Goal: Find contact information: Find contact information

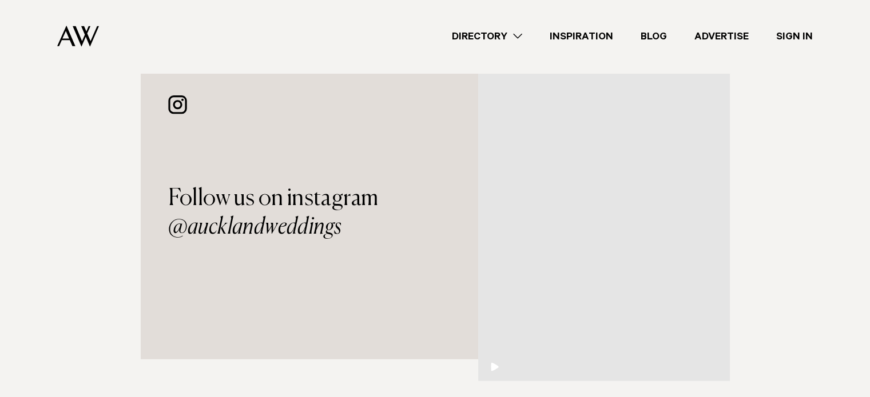
scroll to position [3618, 0]
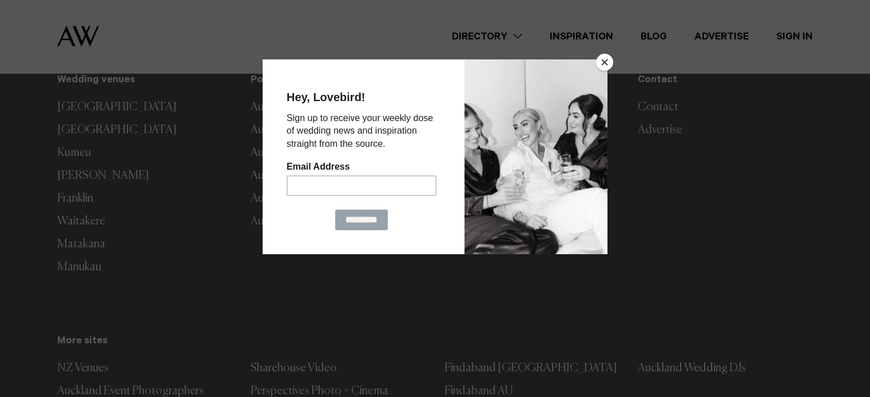
click at [607, 61] on button "Close" at bounding box center [604, 62] width 17 height 17
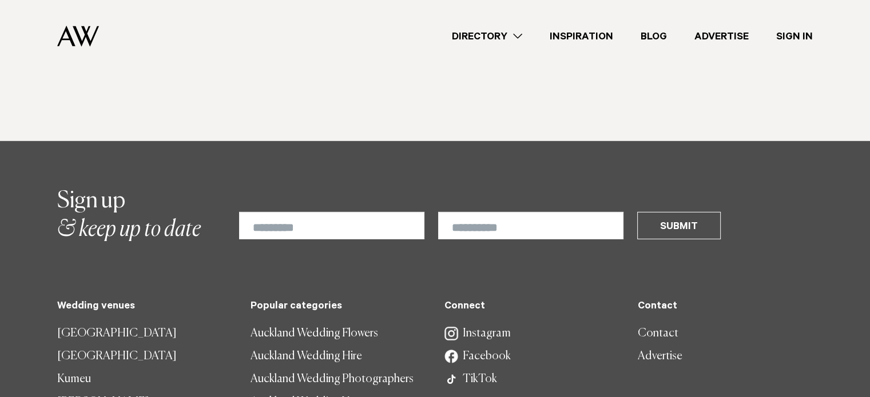
scroll to position [3389, 0]
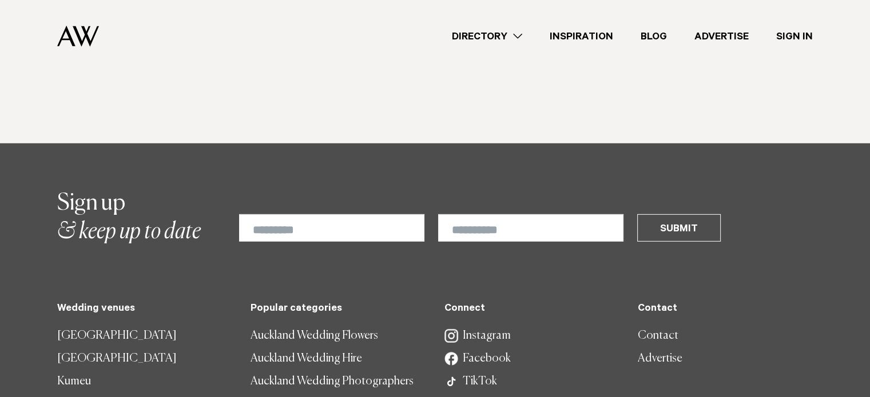
click at [659, 325] on link "Contact" at bounding box center [725, 336] width 175 height 23
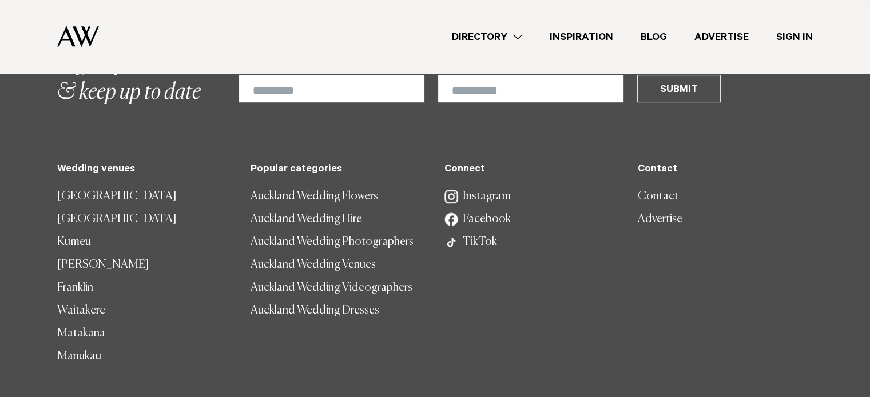
scroll to position [853, 0]
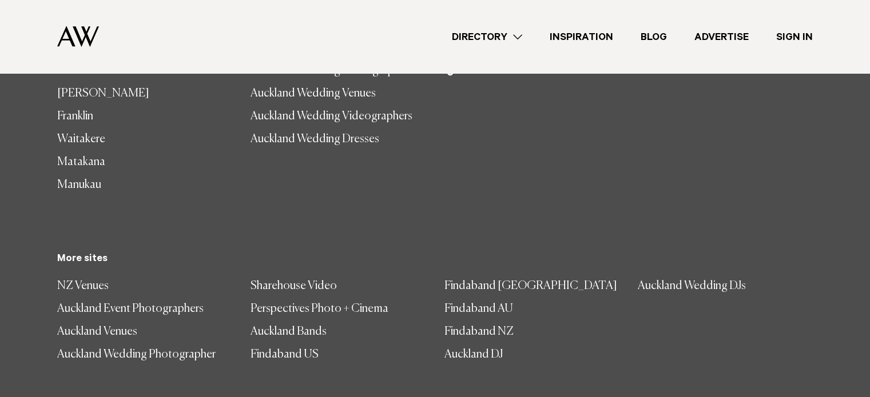
click at [87, 280] on link "NZ Venues" at bounding box center [144, 286] width 175 height 23
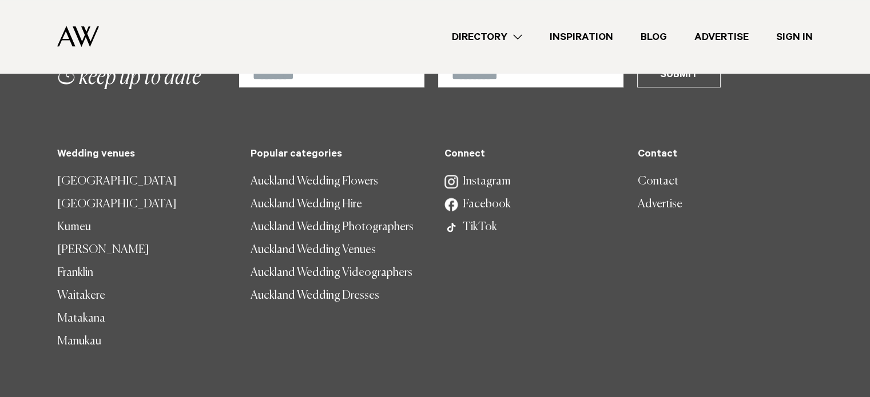
scroll to position [681, 0]
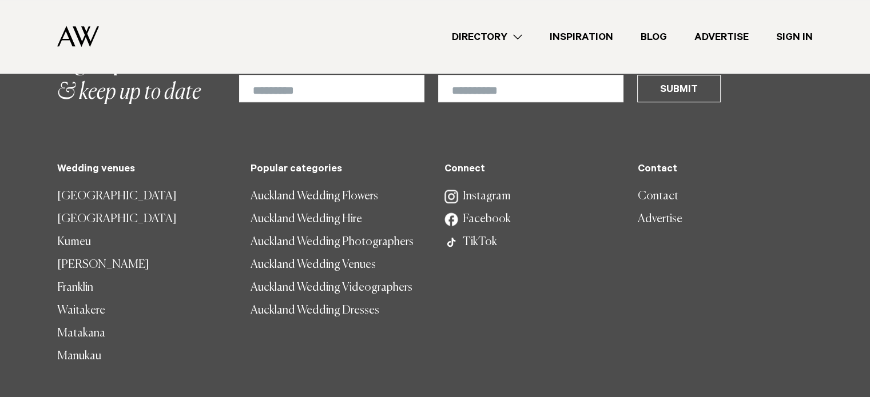
click at [498, 215] on link "Facebook" at bounding box center [531, 219] width 175 height 23
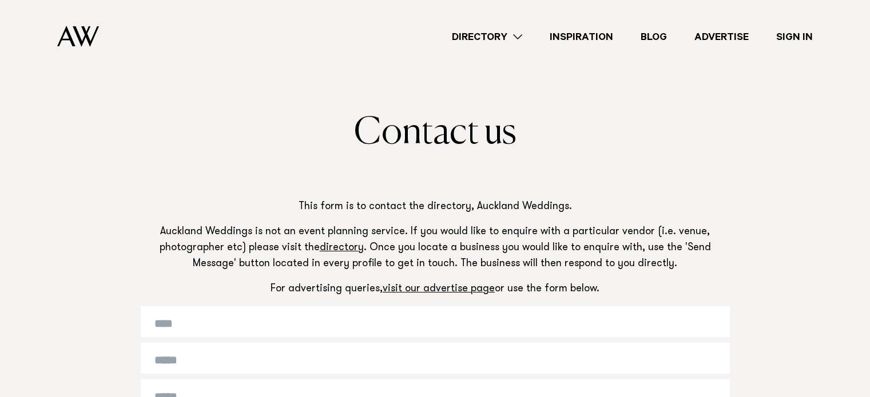
scroll to position [0, 0]
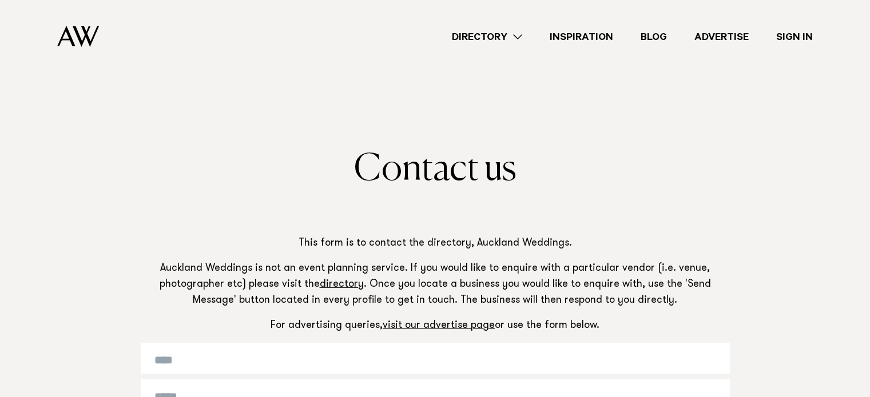
click at [660, 33] on link "Blog" at bounding box center [654, 36] width 54 height 15
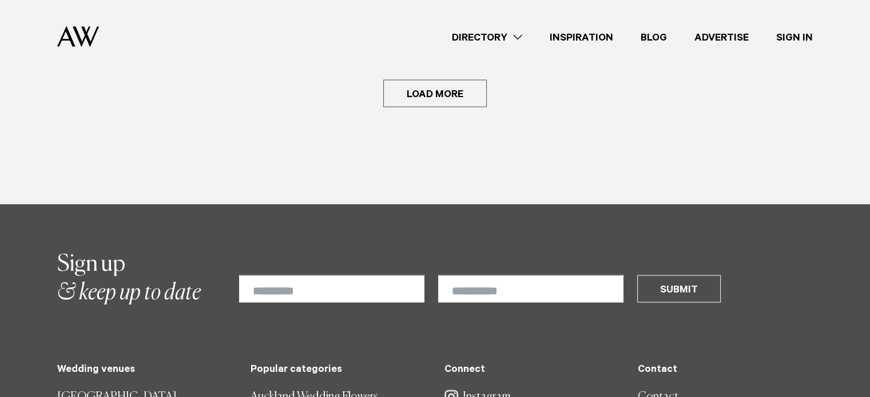
scroll to position [2250, 0]
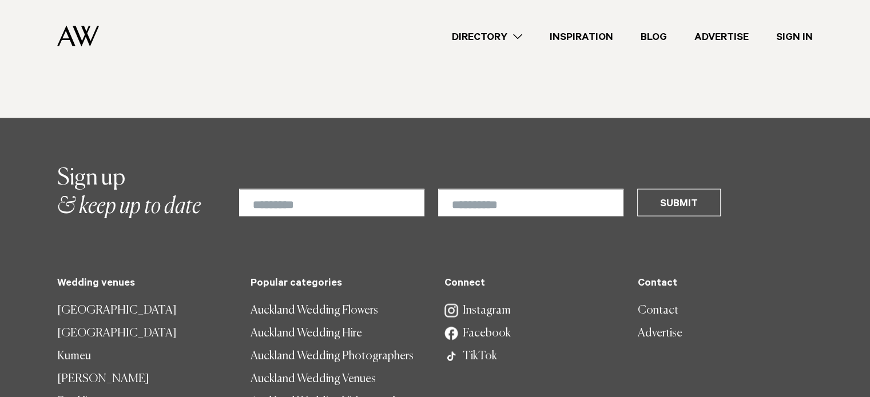
click at [665, 300] on link "Contact" at bounding box center [725, 311] width 175 height 23
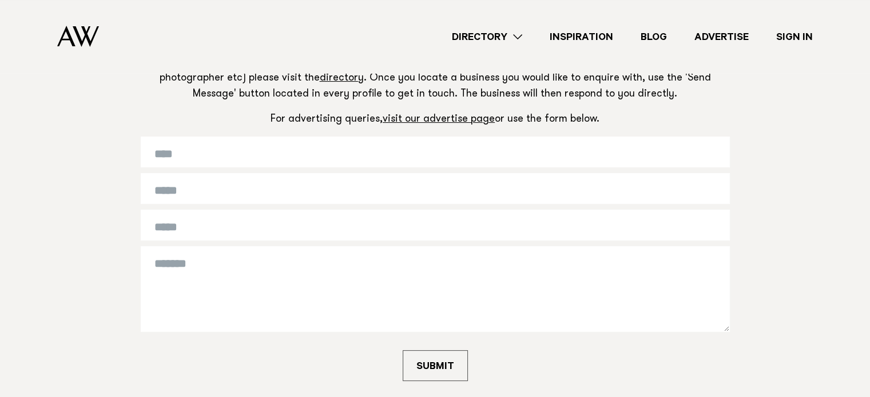
scroll to position [400, 0]
